Goal: Find specific page/section: Find specific page/section

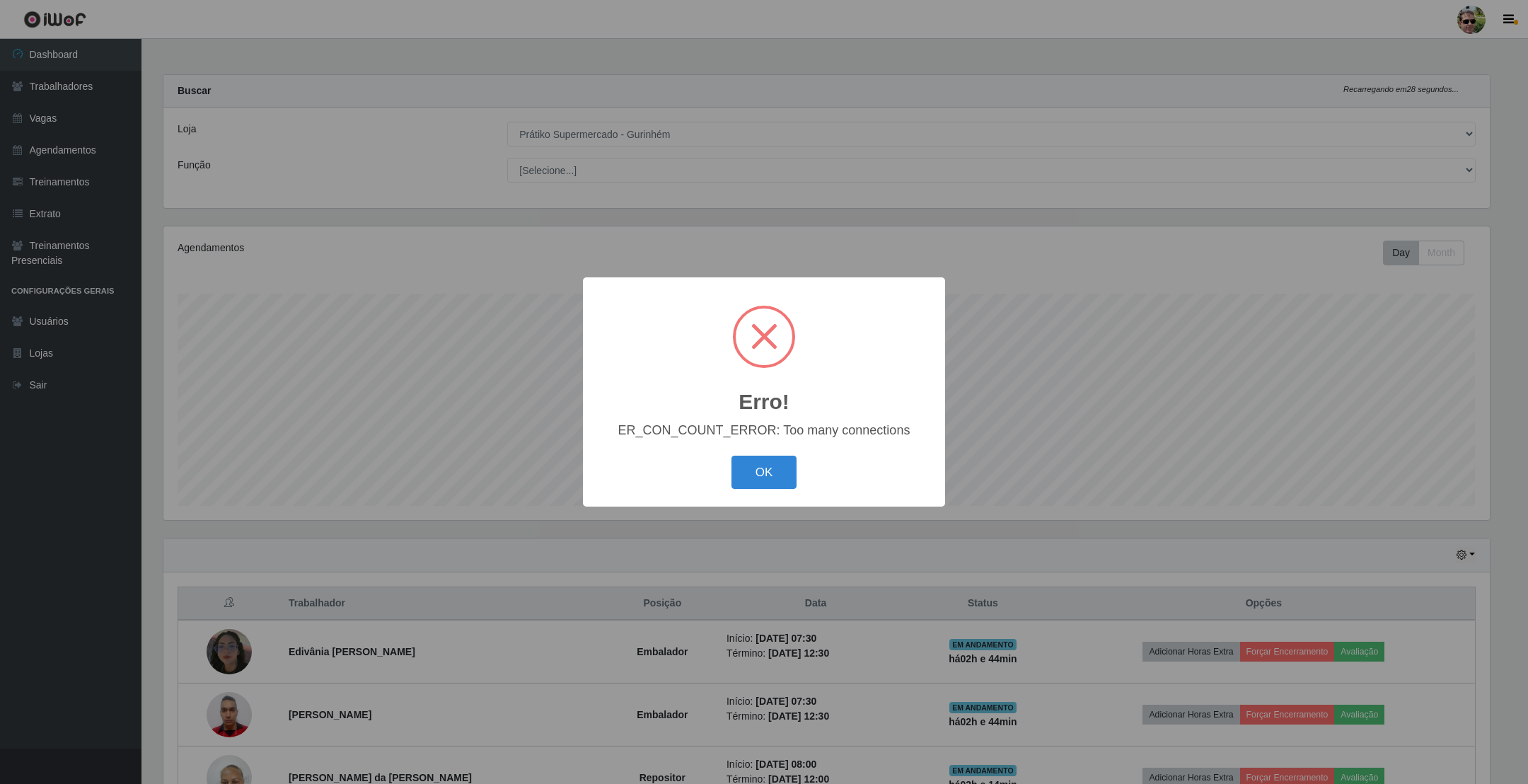
select select "176"
click at [778, 471] on button "OK" at bounding box center [764, 472] width 65 height 33
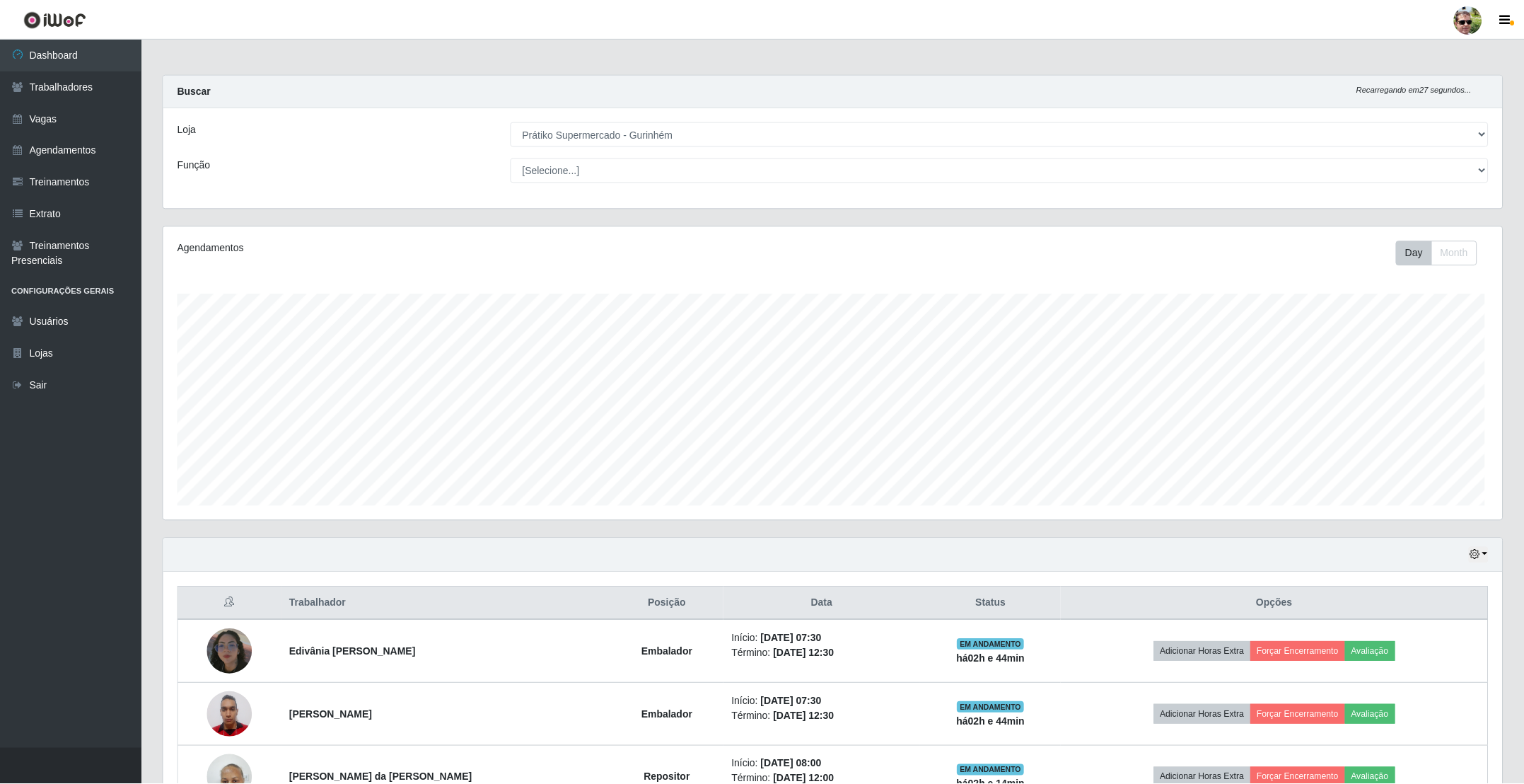
scroll to position [295, 1337]
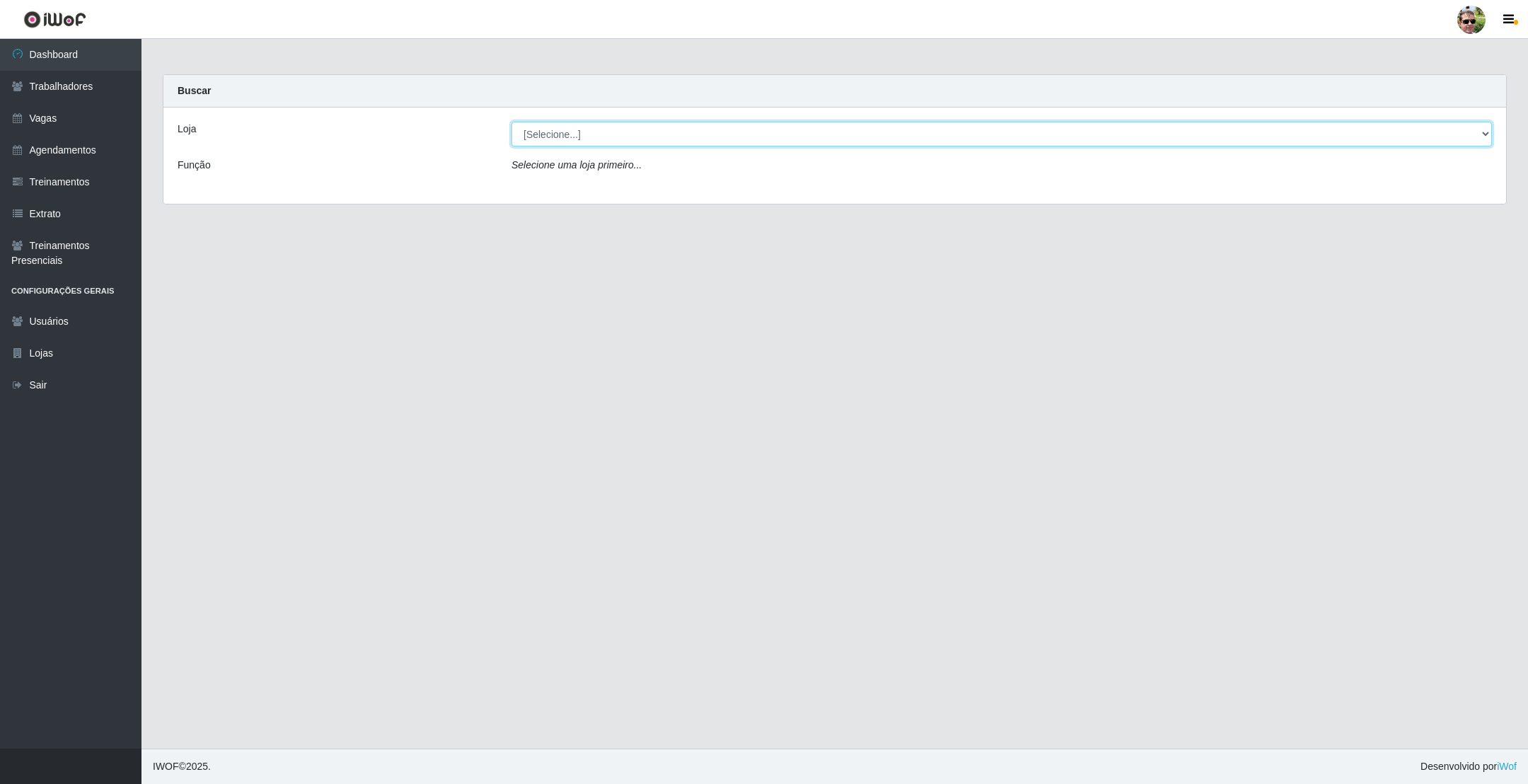
drag, startPoint x: 597, startPoint y: 137, endPoint x: 598, endPoint y: 147, distance: 10.0
click at [597, 137] on select "[Selecione...] [PERSON_NAME] Supermercado - Gurinhém" at bounding box center [1001, 133] width 981 height 24
select select "176"
click at [511, 121] on select "[Selecione...] [PERSON_NAME] Supermercado - Gurinhém" at bounding box center [1001, 133] width 981 height 24
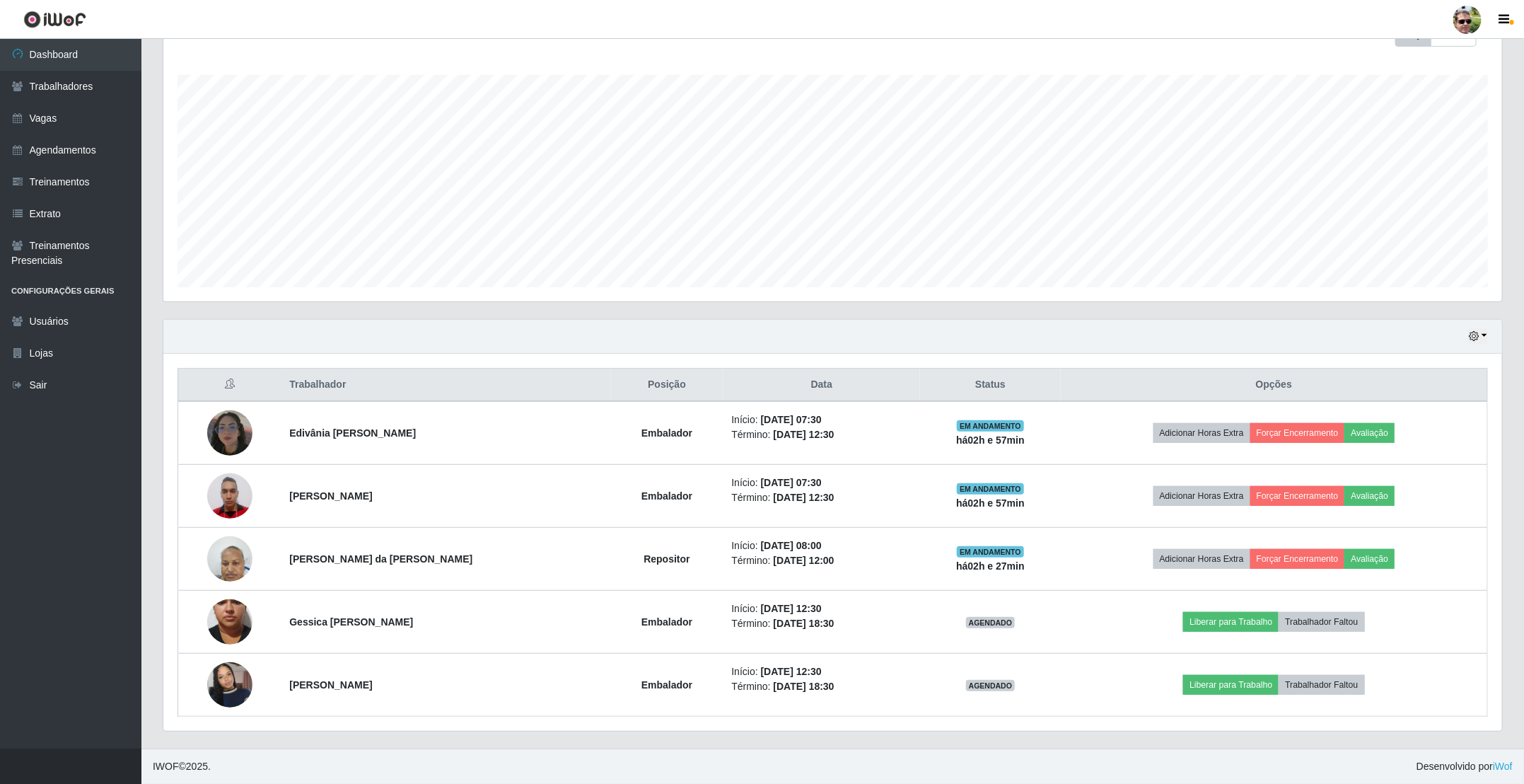
scroll to position [224, 0]
